Goal: Navigation & Orientation: Find specific page/section

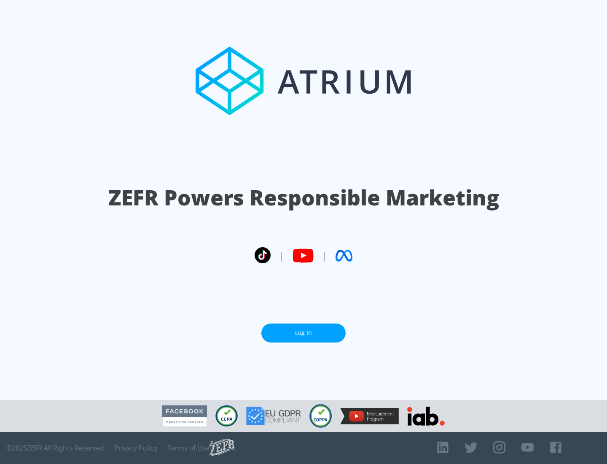
click at [304, 333] on link "Log In" at bounding box center [304, 333] width 84 height 19
